Goal: Task Accomplishment & Management: Use online tool/utility

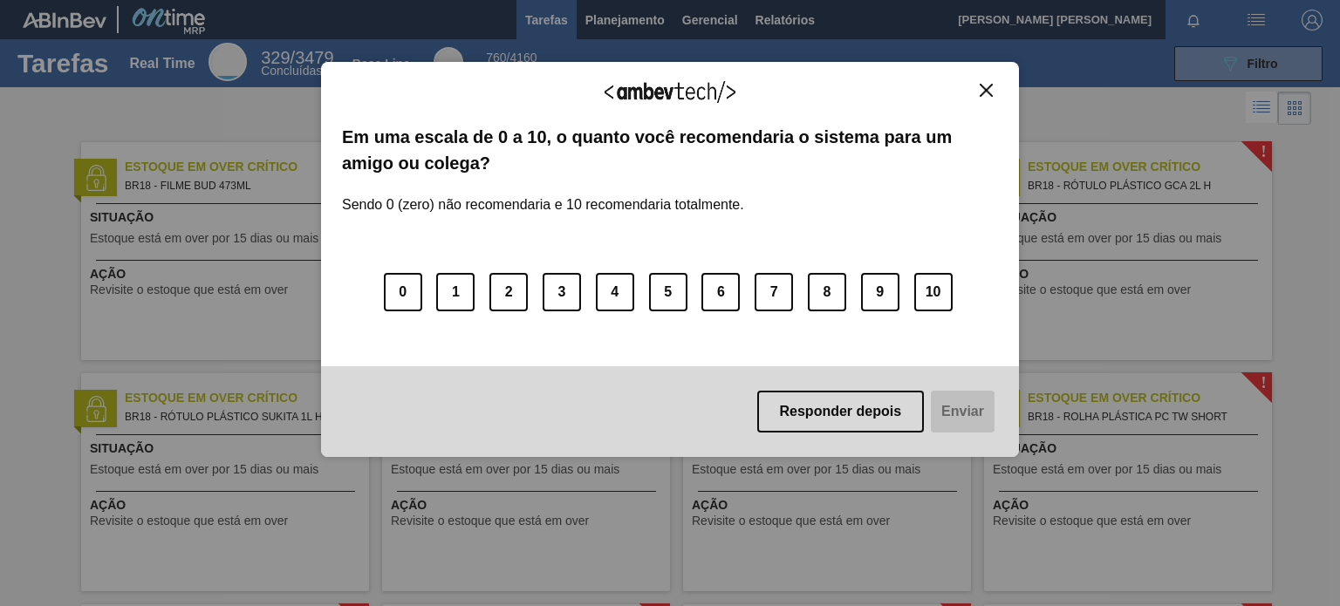
click at [980, 90] on img "Close" at bounding box center [985, 90] width 13 height 13
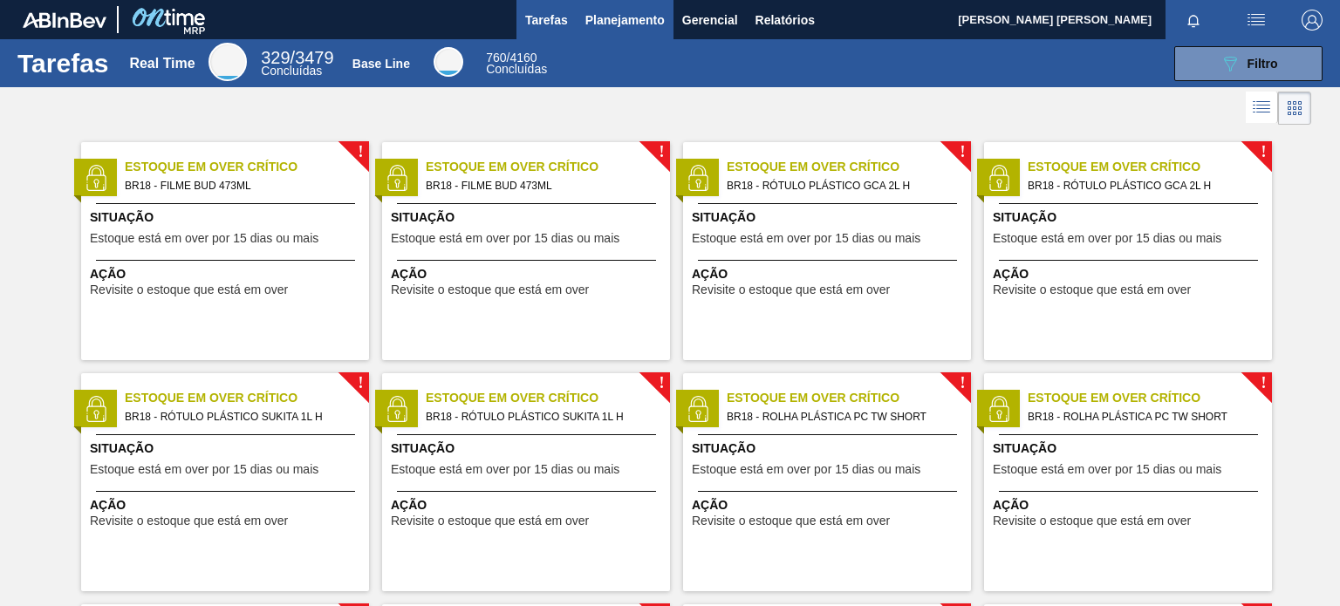
click at [614, 21] on span "Planejamento" at bounding box center [624, 20] width 79 height 21
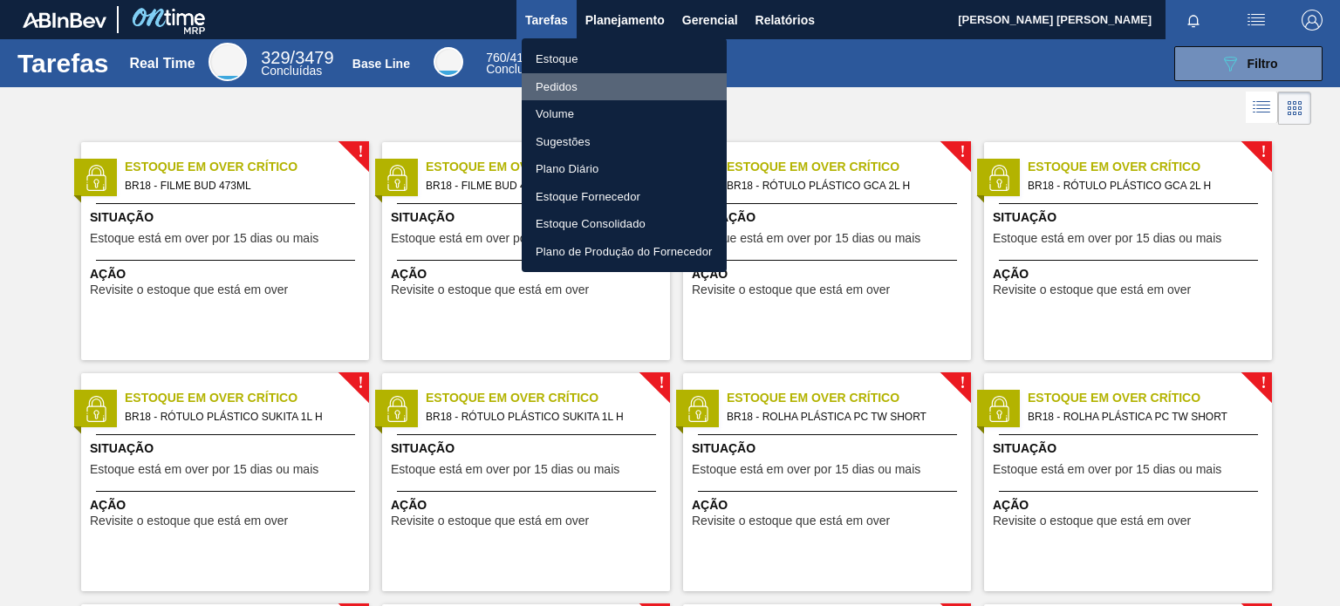
click at [559, 86] on li "Pedidos" at bounding box center [624, 87] width 205 height 28
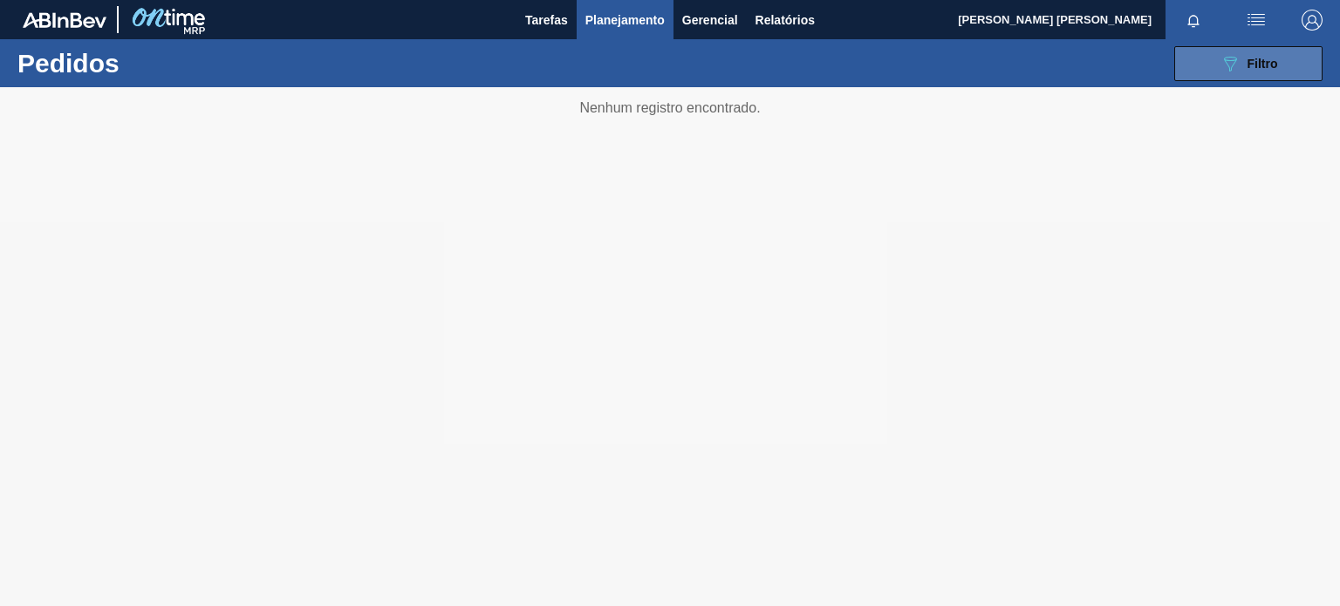
click at [1222, 62] on icon "089F7B8B-B2A5-4AFE-B5C0-19BA573D28AC" at bounding box center [1229, 63] width 21 height 21
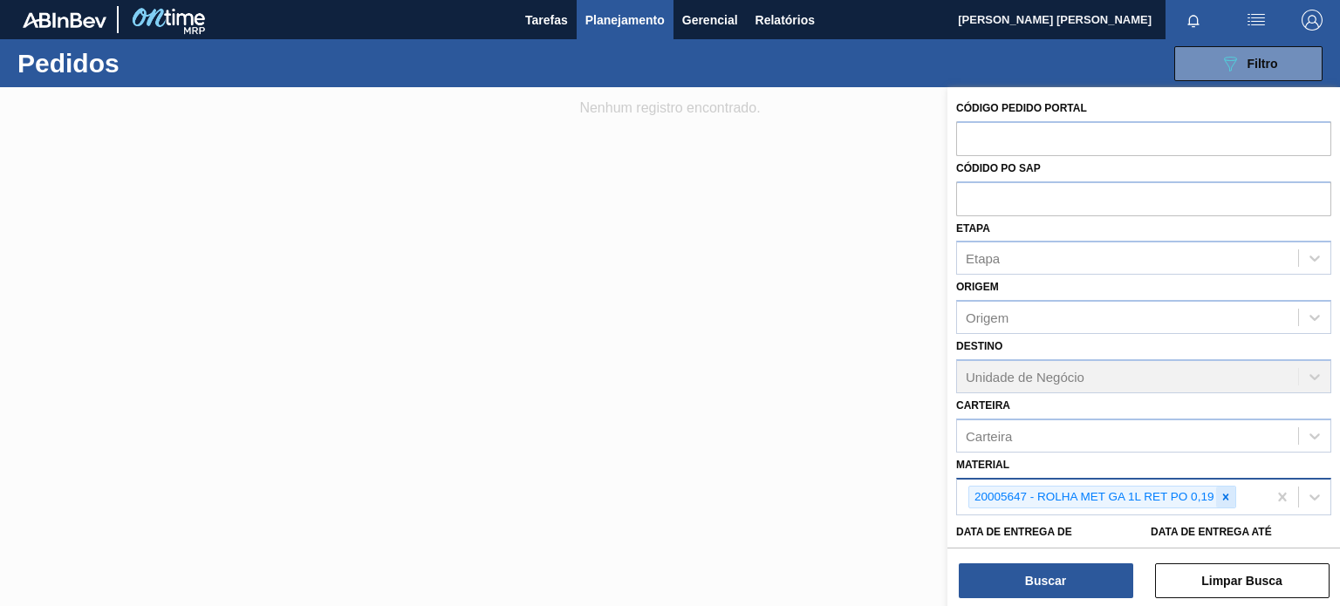
click at [1223, 494] on icon at bounding box center [1226, 497] width 6 height 6
click at [1220, 493] on div "Material" at bounding box center [1127, 494] width 341 height 25
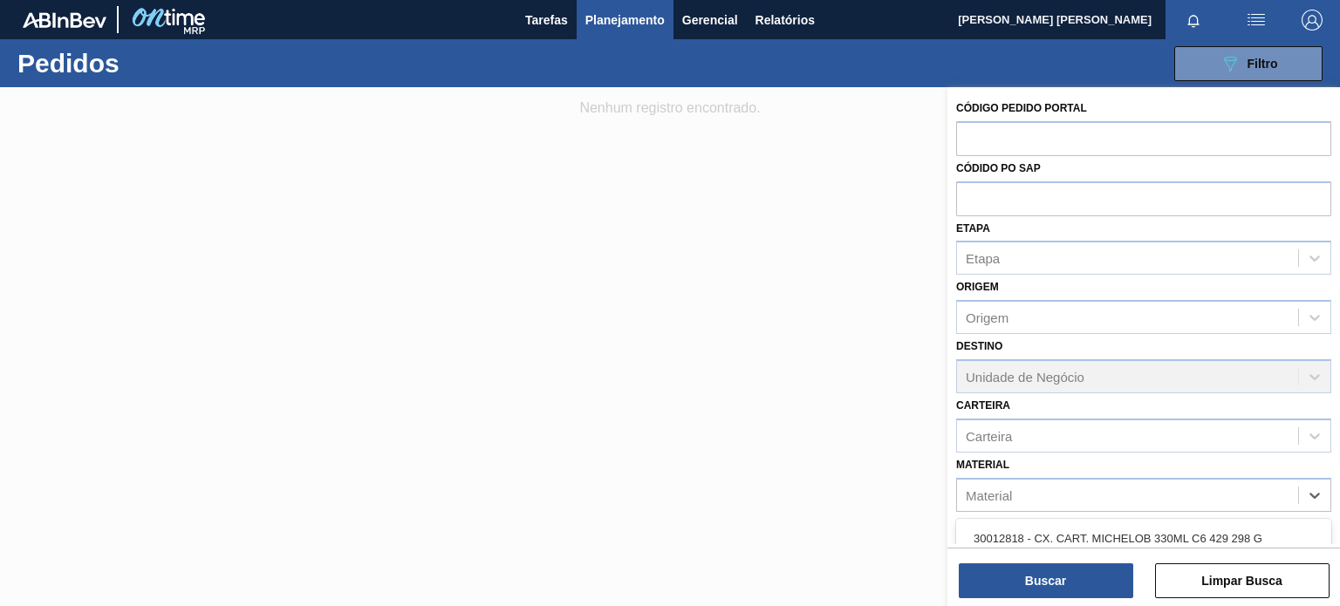
click at [1109, 535] on div "30012818 - CX. CART. MICHELOB 330ML C6 429 298 G" at bounding box center [1143, 538] width 375 height 32
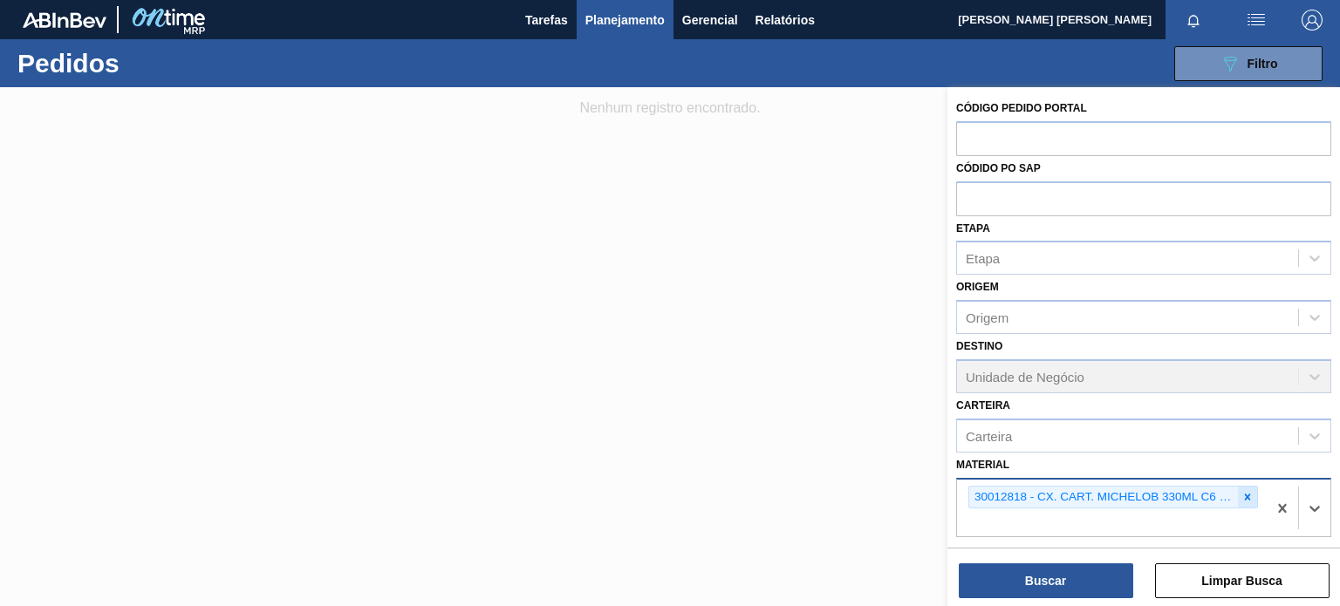
click at [1245, 493] on icon at bounding box center [1247, 497] width 12 height 12
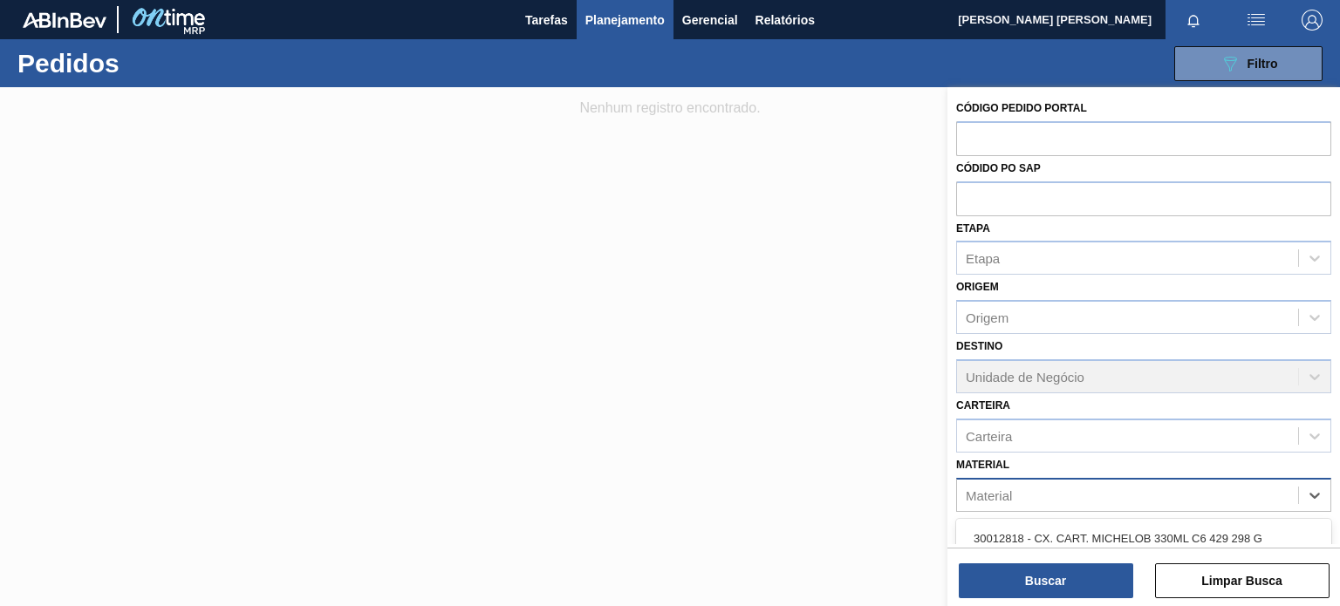
click at [1151, 494] on div "Material" at bounding box center [1127, 494] width 341 height 25
paste input "30034141"
type input "30034141"
drag, startPoint x: 1184, startPoint y: 536, endPoint x: 1165, endPoint y: 549, distance: 23.2
click at [1183, 535] on div "30034141 - CX CART BUD ZERO 350ML C8 MUND WR" at bounding box center [1143, 538] width 375 height 32
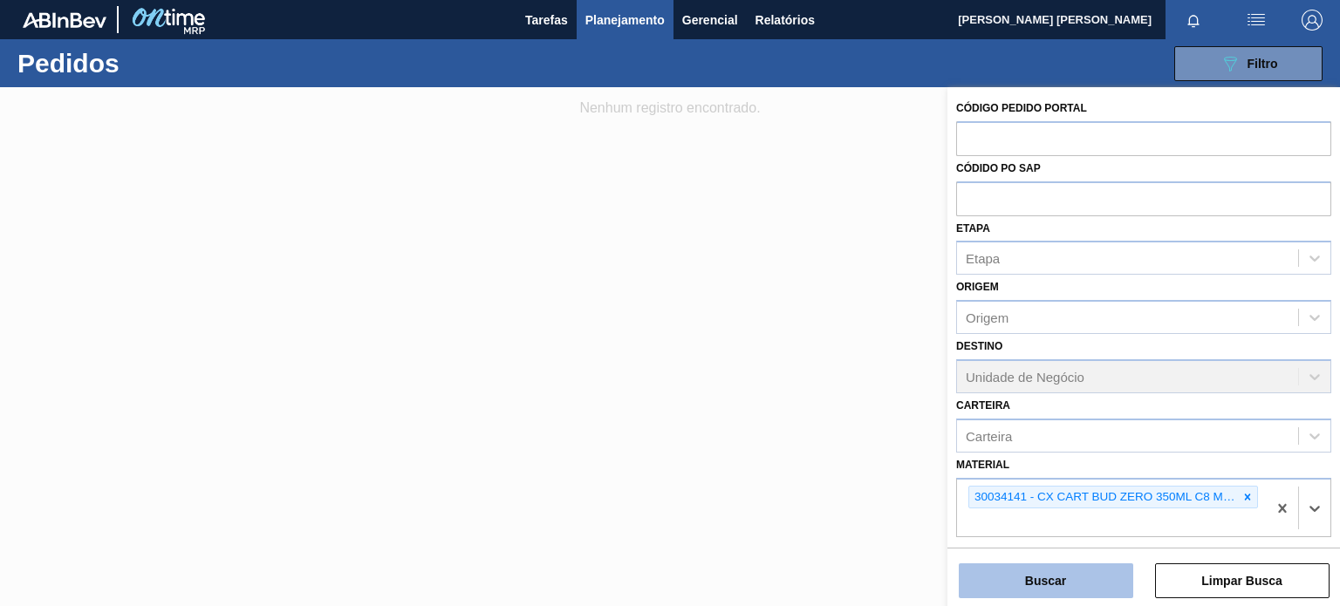
click at [1112, 577] on button "Buscar" at bounding box center [1045, 580] width 174 height 35
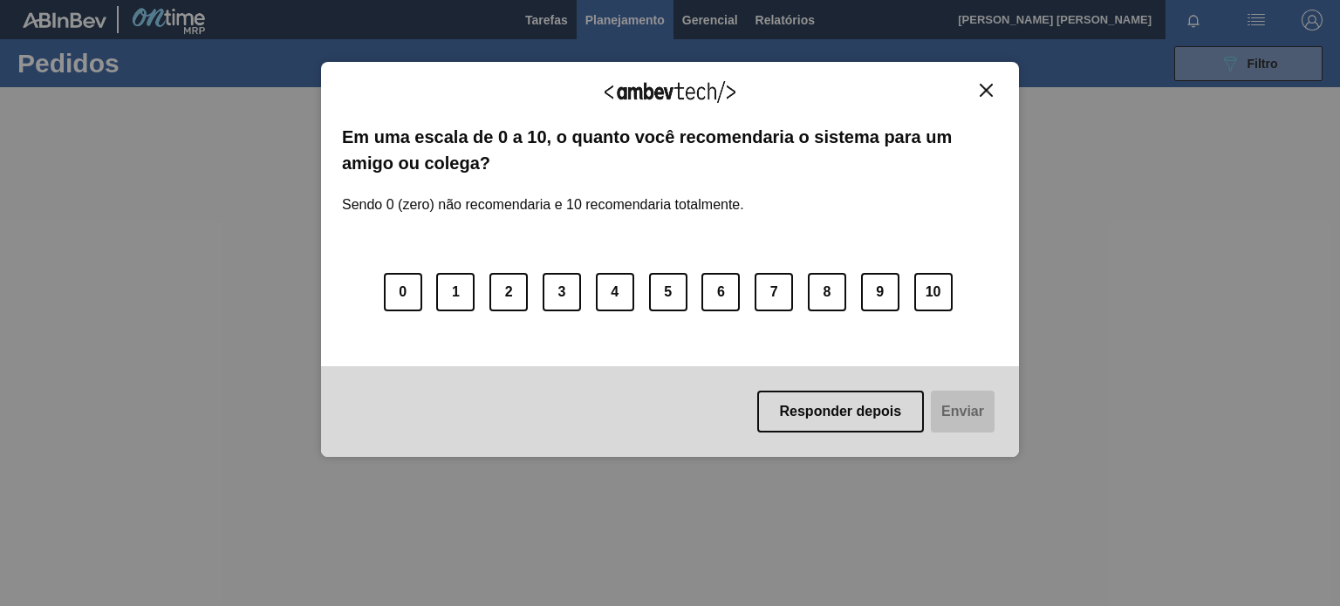
click at [120, 313] on div "Agradecemos seu feedback! Em uma escala de 0 a 10, o quanto você recomendaria o…" at bounding box center [670, 303] width 1340 height 606
click at [984, 92] on img "Close" at bounding box center [985, 90] width 13 height 13
